Goal: Find specific page/section: Find specific page/section

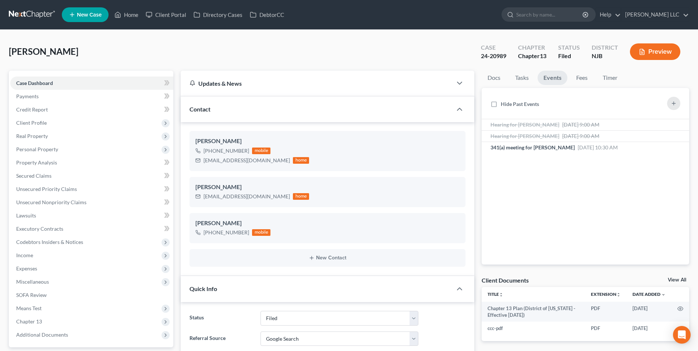
select select "6"
select select "4"
click at [24, 15] on link at bounding box center [32, 14] width 47 height 13
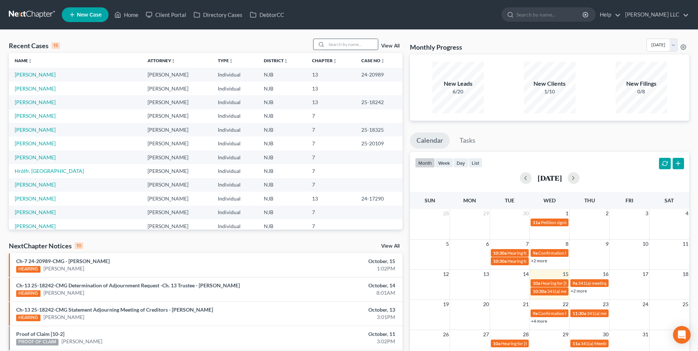
click at [345, 45] on input "search" at bounding box center [351, 44] width 51 height 11
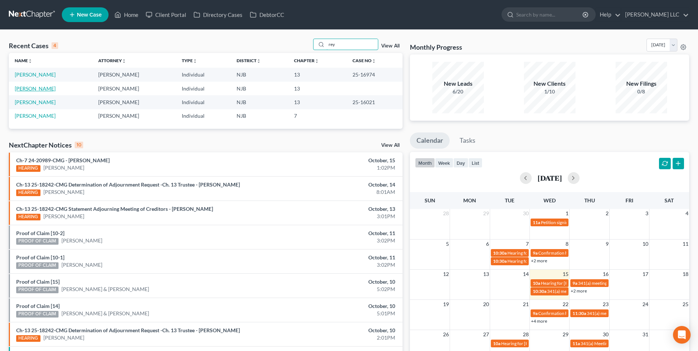
type input "rey"
click at [29, 90] on link "[PERSON_NAME]" at bounding box center [35, 88] width 41 height 6
select select "4"
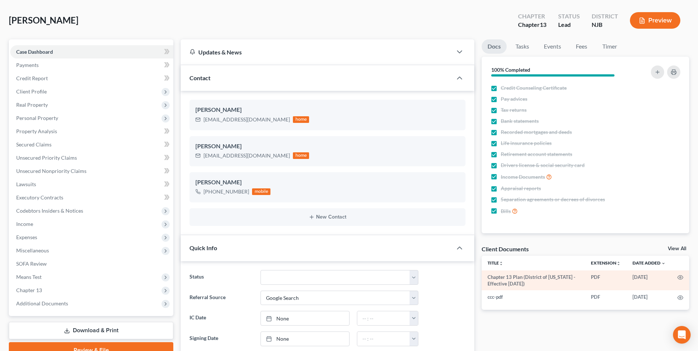
scroll to position [131, 0]
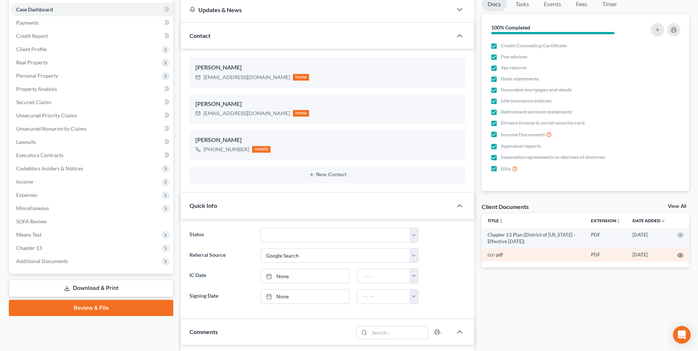
click at [680, 253] on icon "button" at bounding box center [681, 255] width 6 height 4
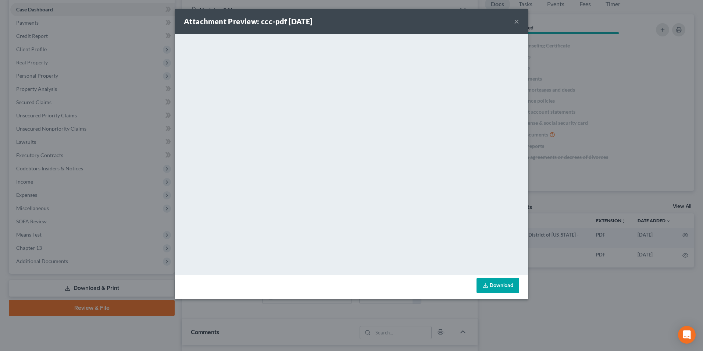
click at [516, 21] on button "×" at bounding box center [516, 21] width 5 height 9
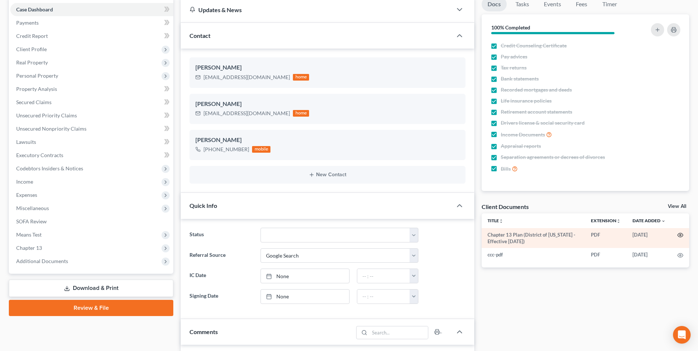
click at [679, 237] on icon "button" at bounding box center [680, 235] width 6 height 6
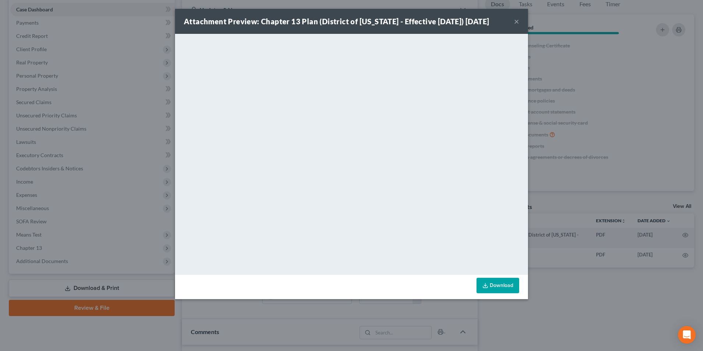
click at [518, 26] on button "×" at bounding box center [516, 21] width 5 height 9
